Goal: Task Accomplishment & Management: Use online tool/utility

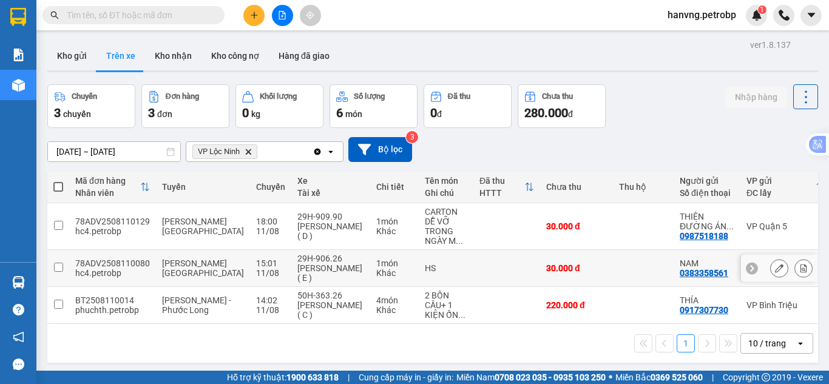
click at [370, 256] on td "1 món Khác" at bounding box center [394, 268] width 49 height 37
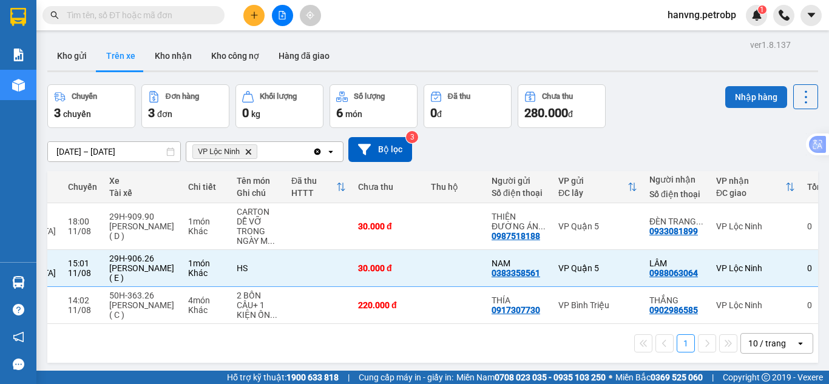
click at [740, 103] on button "Nhập hàng" at bounding box center [757, 97] width 62 height 22
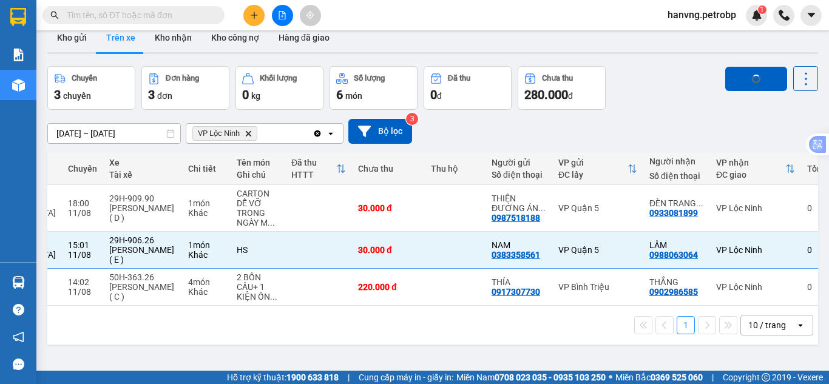
scroll to position [0, 0]
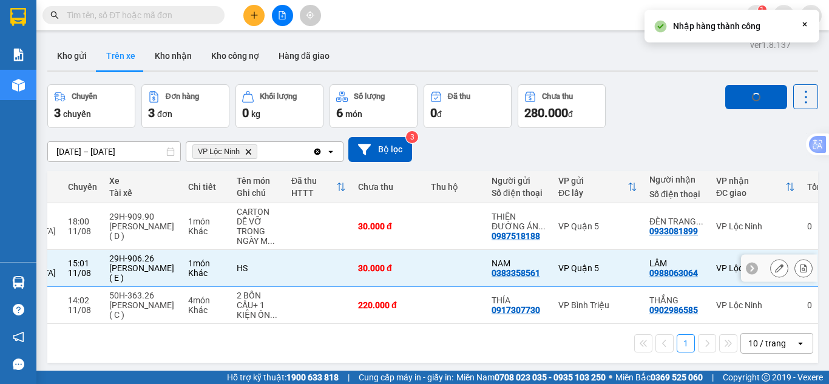
checkbox input "false"
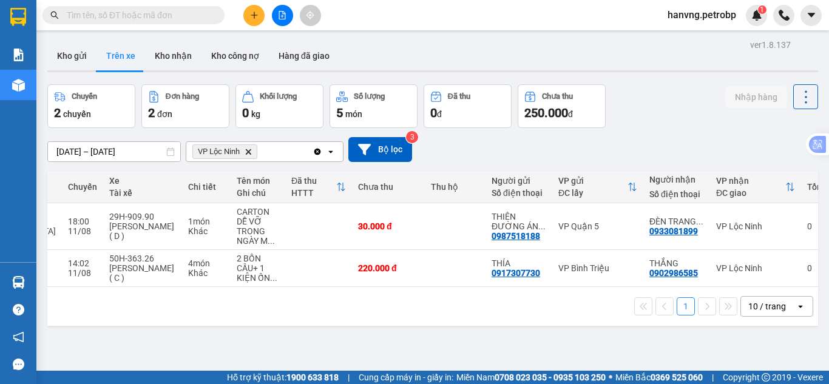
click at [199, 23] on span at bounding box center [134, 15] width 182 height 18
click at [196, 21] on input "text" at bounding box center [138, 15] width 143 height 13
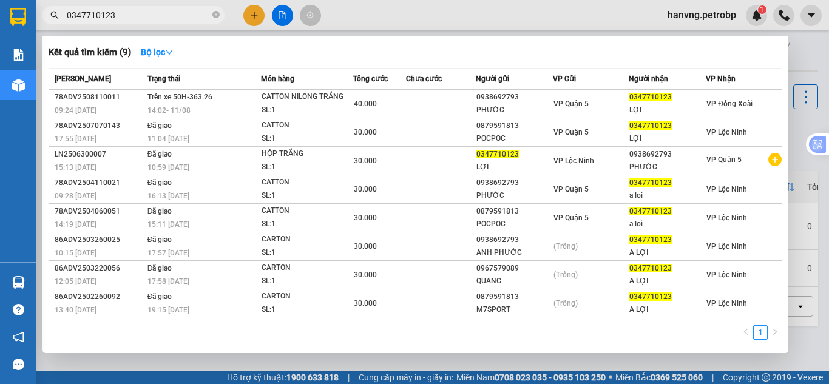
type input "0347710123"
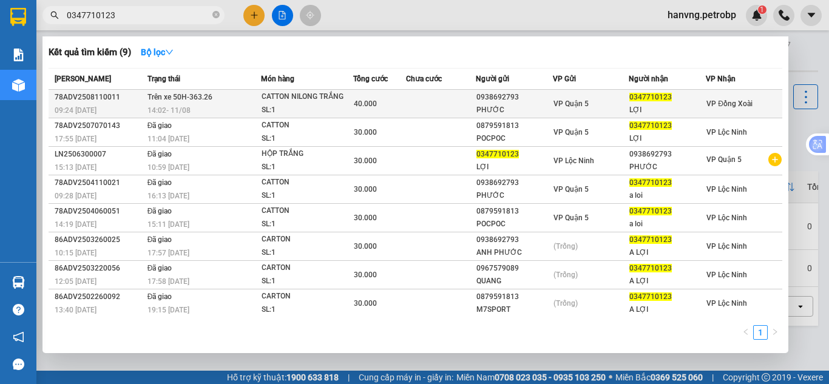
click at [363, 114] on td "40.000" at bounding box center [379, 104] width 53 height 29
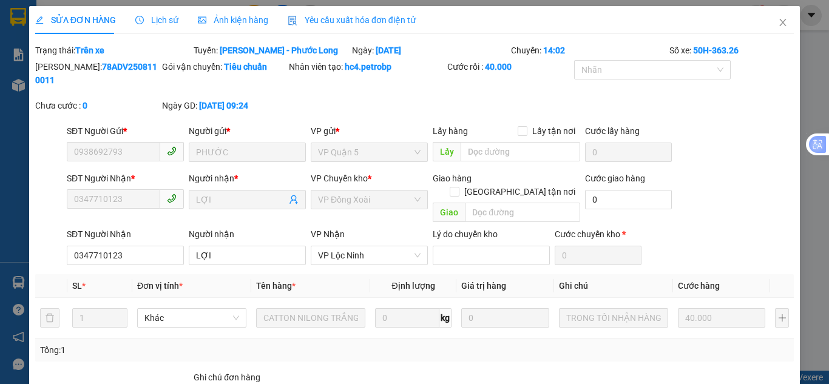
type input "0938692793"
type input "PHƯỚC"
type input "0347710123"
type input "LỢI"
type input "40.000"
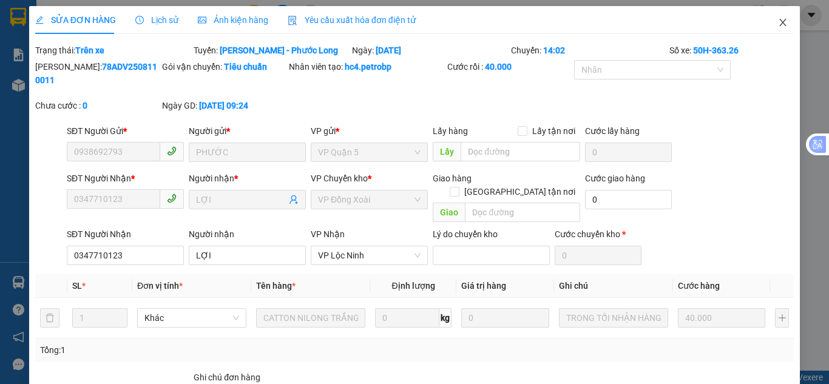
click at [778, 27] on icon "close" at bounding box center [783, 23] width 10 height 10
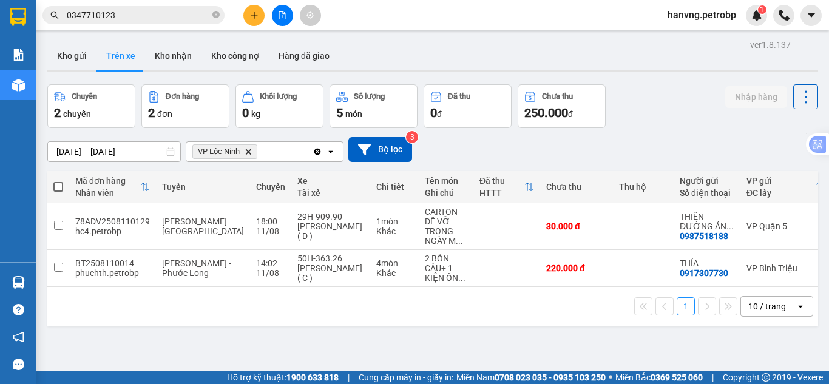
click at [138, 15] on input "0347710123" at bounding box center [138, 15] width 143 height 13
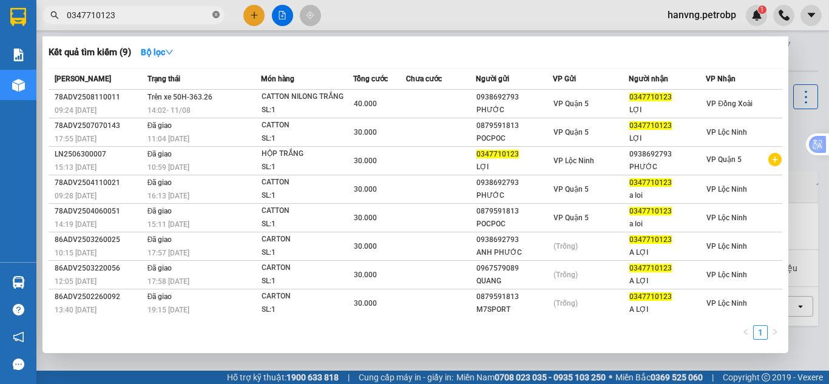
click at [213, 18] on icon "close-circle" at bounding box center [216, 14] width 7 height 7
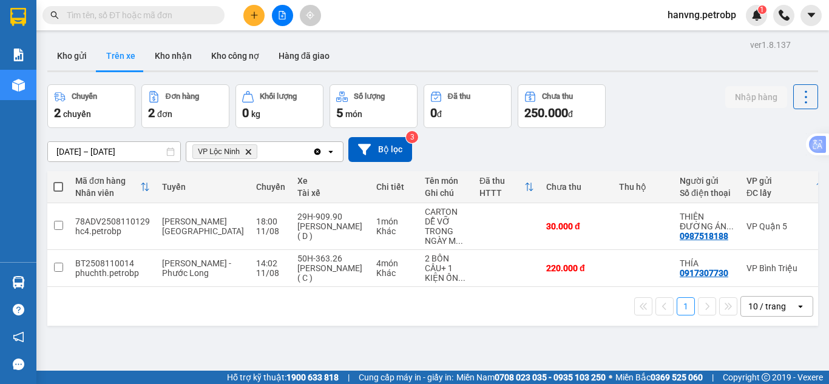
click at [159, 24] on span at bounding box center [134, 15] width 182 height 18
click at [160, 19] on input "text" at bounding box center [138, 15] width 143 height 13
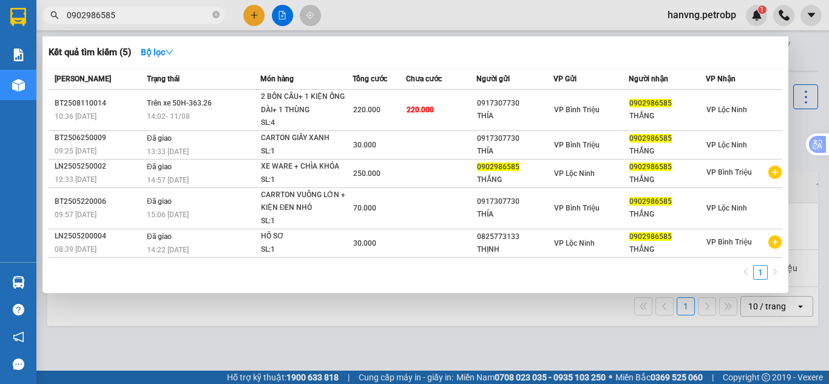
type input "0902986585"
drag, startPoint x: 366, startPoint y: 336, endPoint x: 359, endPoint y: 316, distance: 20.5
click at [364, 329] on div at bounding box center [414, 192] width 829 height 384
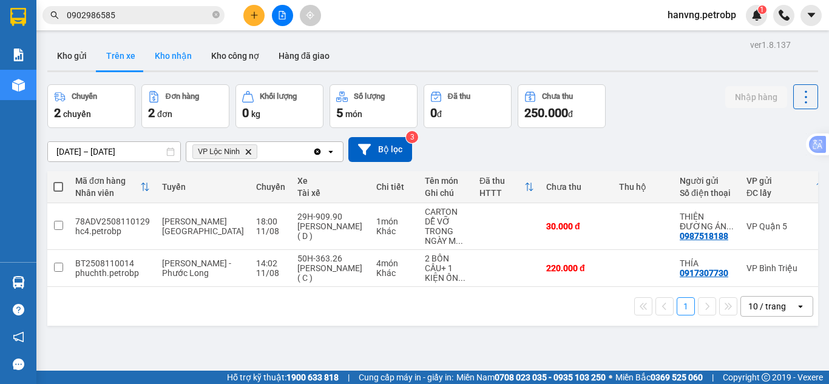
click at [160, 63] on button "Kho nhận" at bounding box center [173, 55] width 56 height 29
type input "[DATE] – [DATE]"
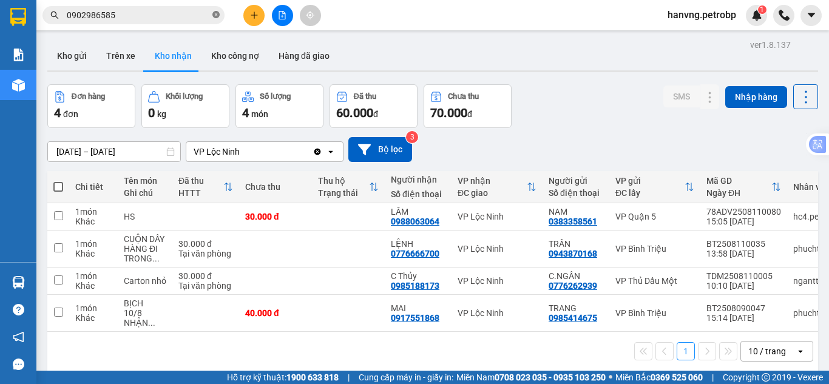
click at [219, 18] on icon "close-circle" at bounding box center [216, 14] width 7 height 7
click at [122, 53] on button "Trên xe" at bounding box center [121, 55] width 49 height 29
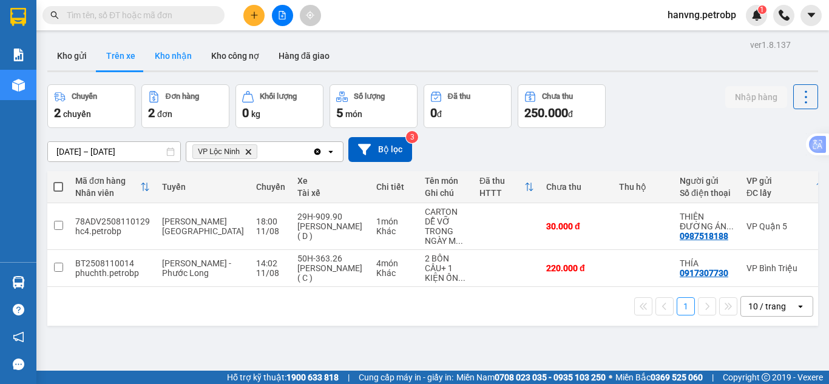
click at [172, 53] on button "Kho nhận" at bounding box center [173, 55] width 56 height 29
type input "[DATE] – [DATE]"
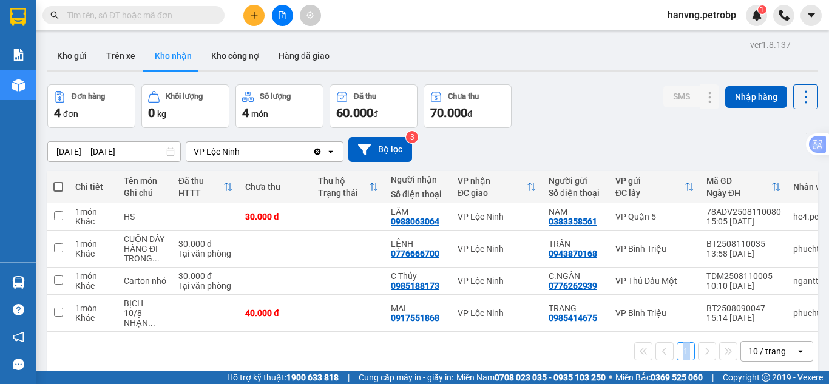
drag, startPoint x: 530, startPoint y: 337, endPoint x: 692, endPoint y: 323, distance: 162.1
click at [740, 333] on div "Chi tiết Tên món Ghi chú Đã thu HTTT Chưa thu Thu hộ Trạng thái Người nhận Số đ…" at bounding box center [432, 271] width 771 height 200
